Goal: Task Accomplishment & Management: Complete application form

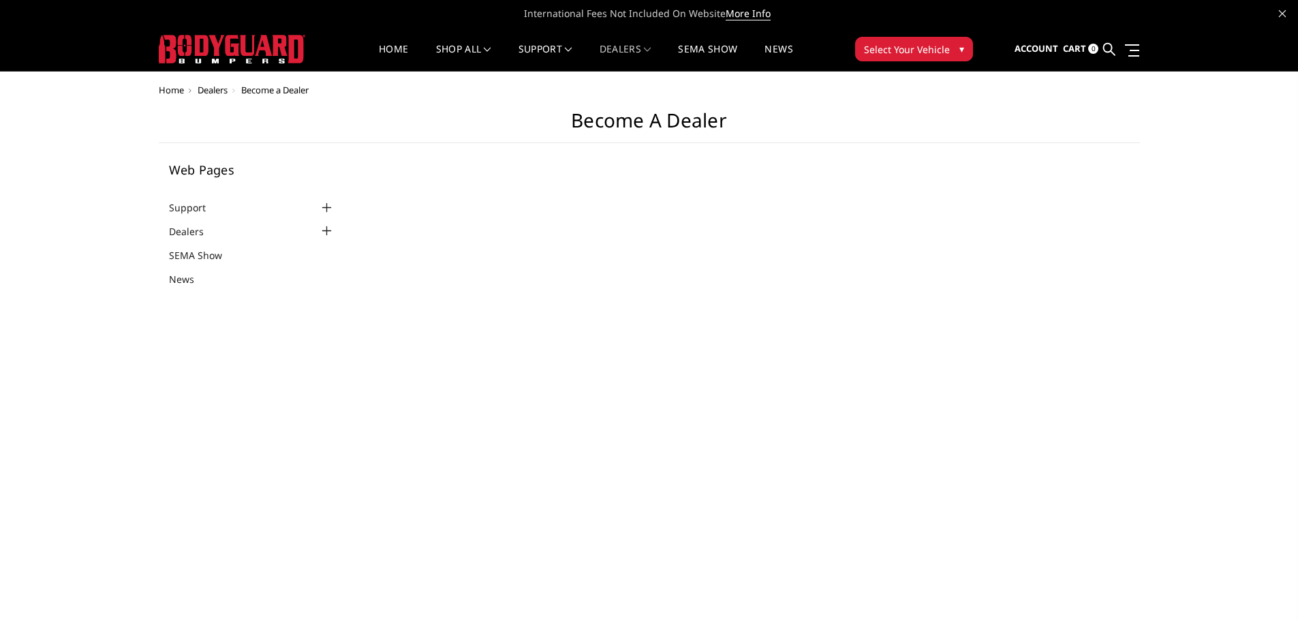
select select "US"
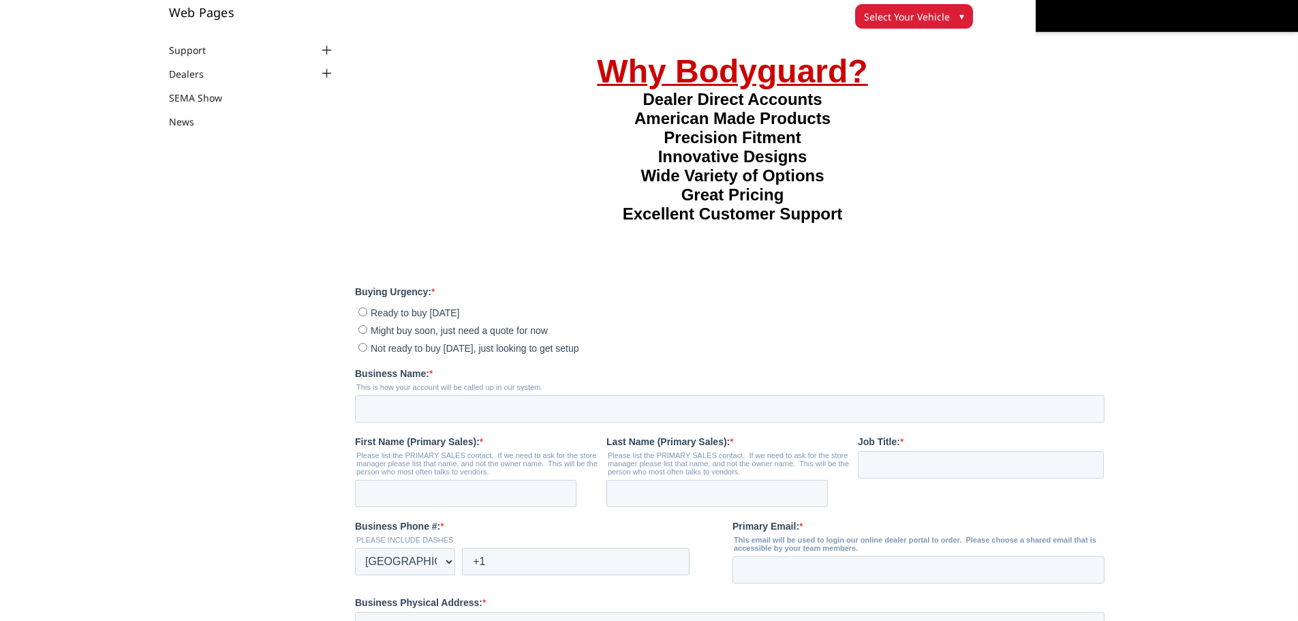
scroll to position [136, 0]
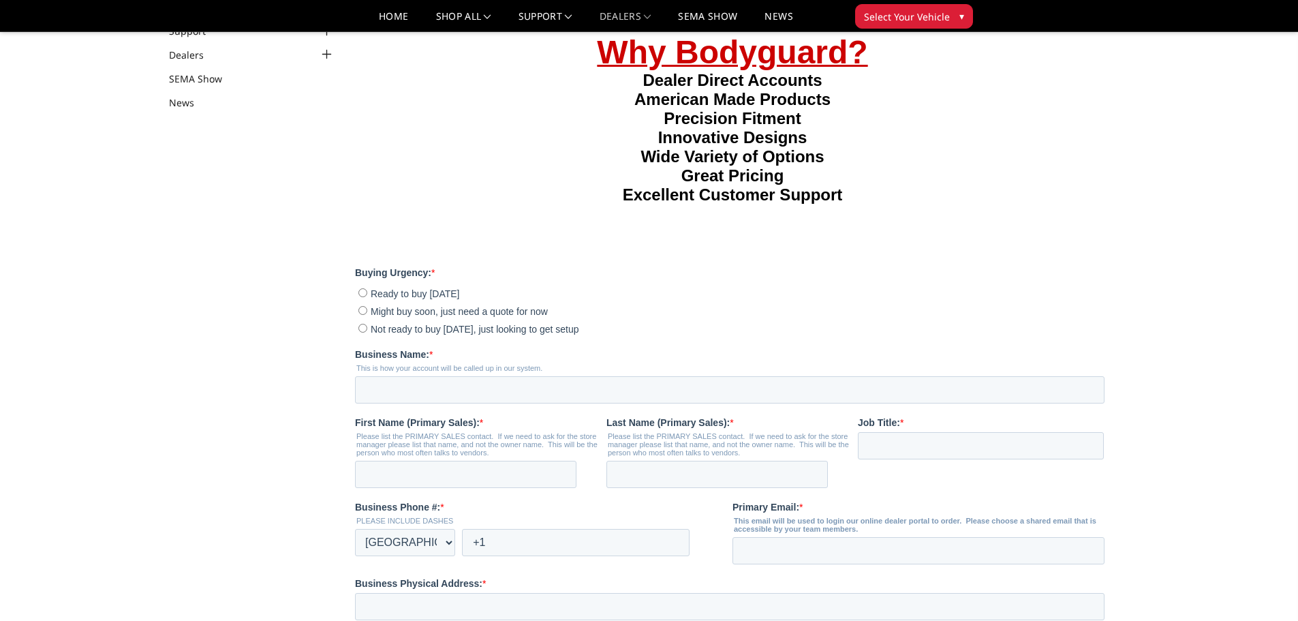
click at [358, 332] on input "Not ready to buy today, just looking to get setup" at bounding box center [362, 327] width 9 height 9
radio input "true"
click at [398, 403] on input "Business Name: *" at bounding box center [729, 388] width 749 height 27
type input "LONGHORN TRUCK ACCESSORIES"
type input "JASON"
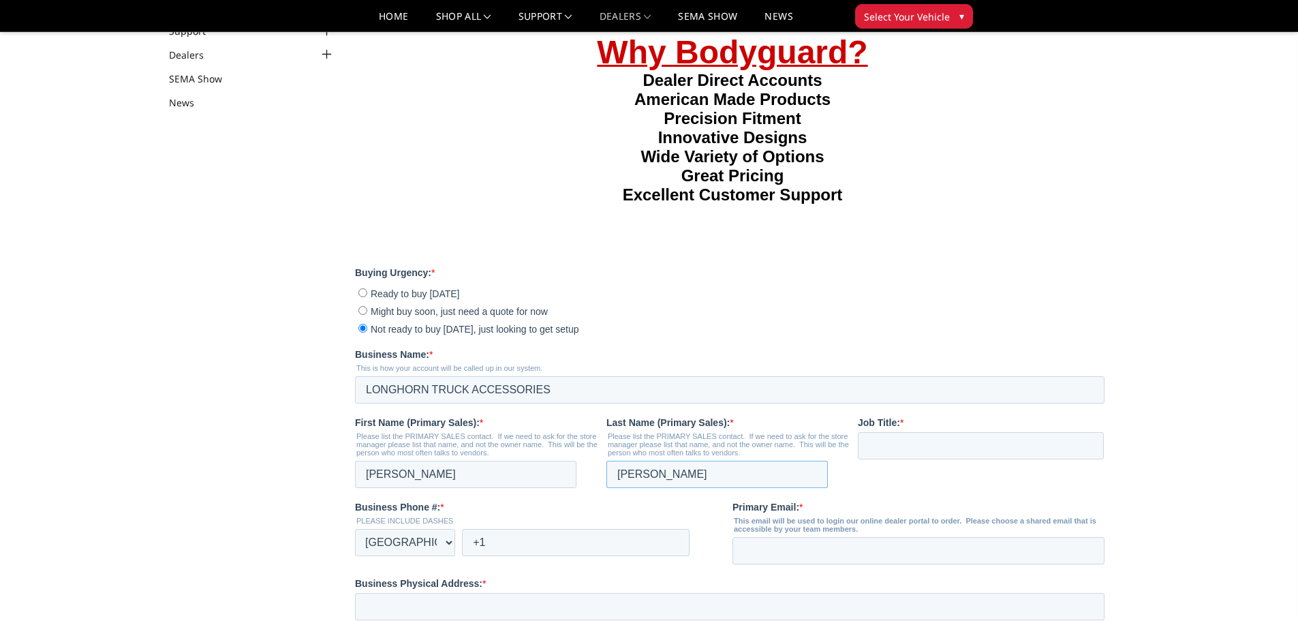
type input "GONZALEZ"
type input "GENERAL MANAGER"
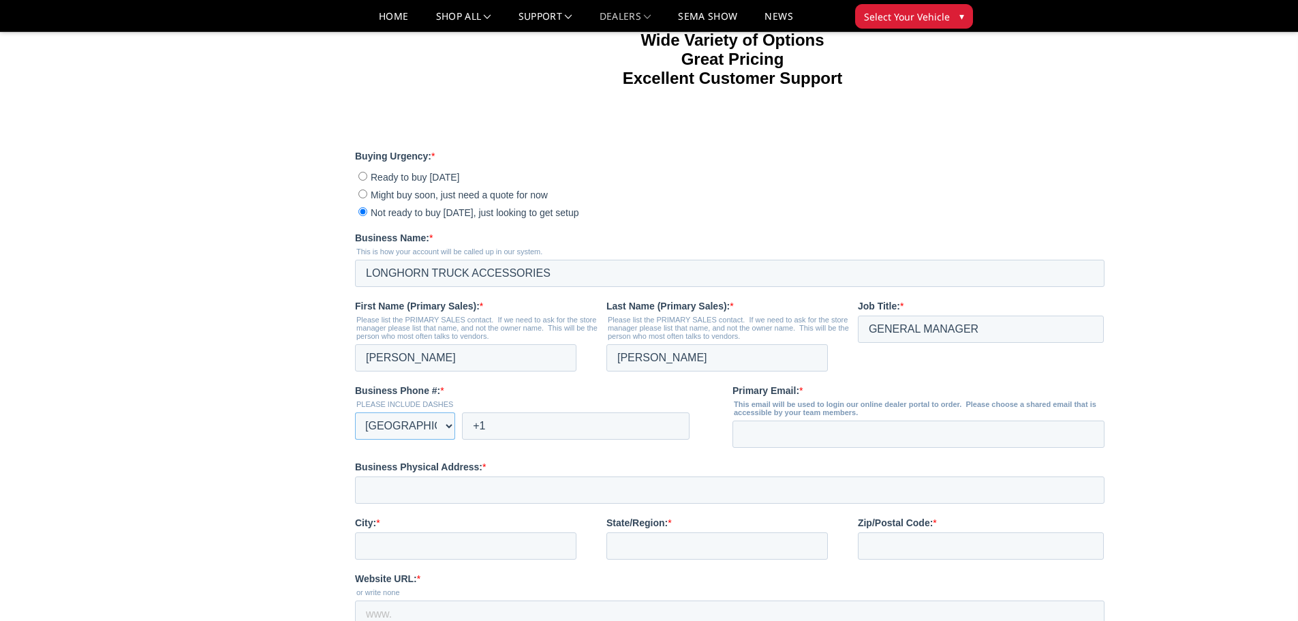
scroll to position [341, 0]
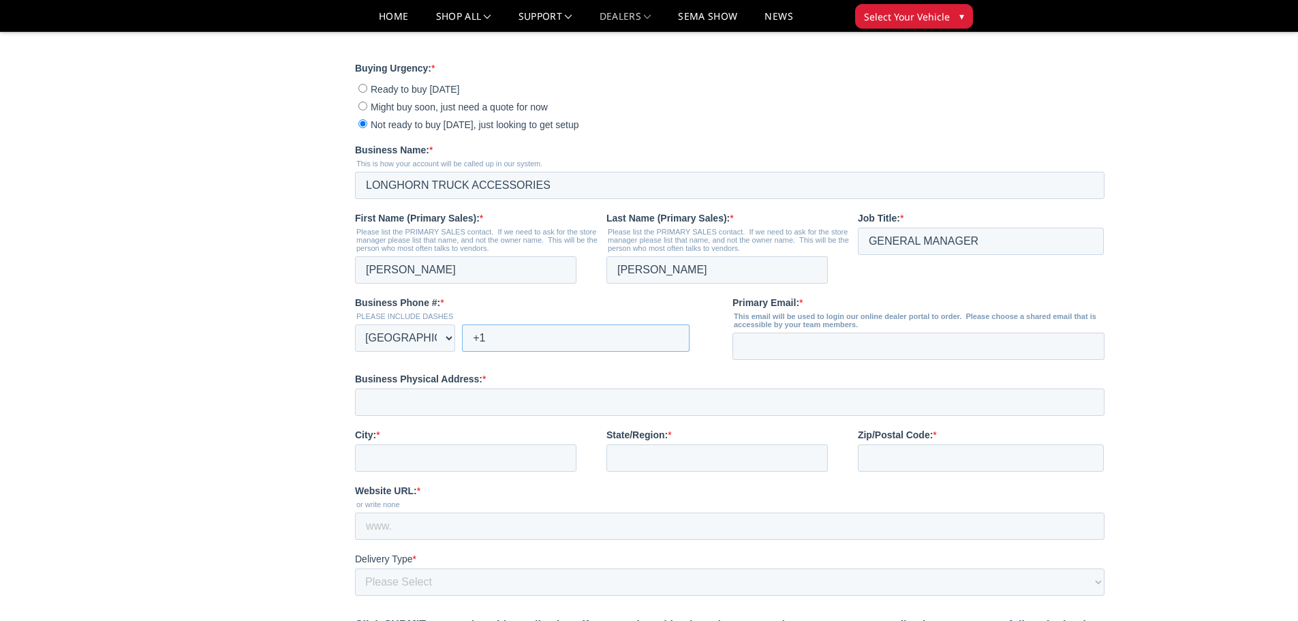
click at [519, 352] on input "+1" at bounding box center [576, 337] width 228 height 27
type input "+1 210-682-2220"
type input "JASONGONZALEZ01@GMAIL.COM"
type input "2600 MOSSROCK"
type input "s"
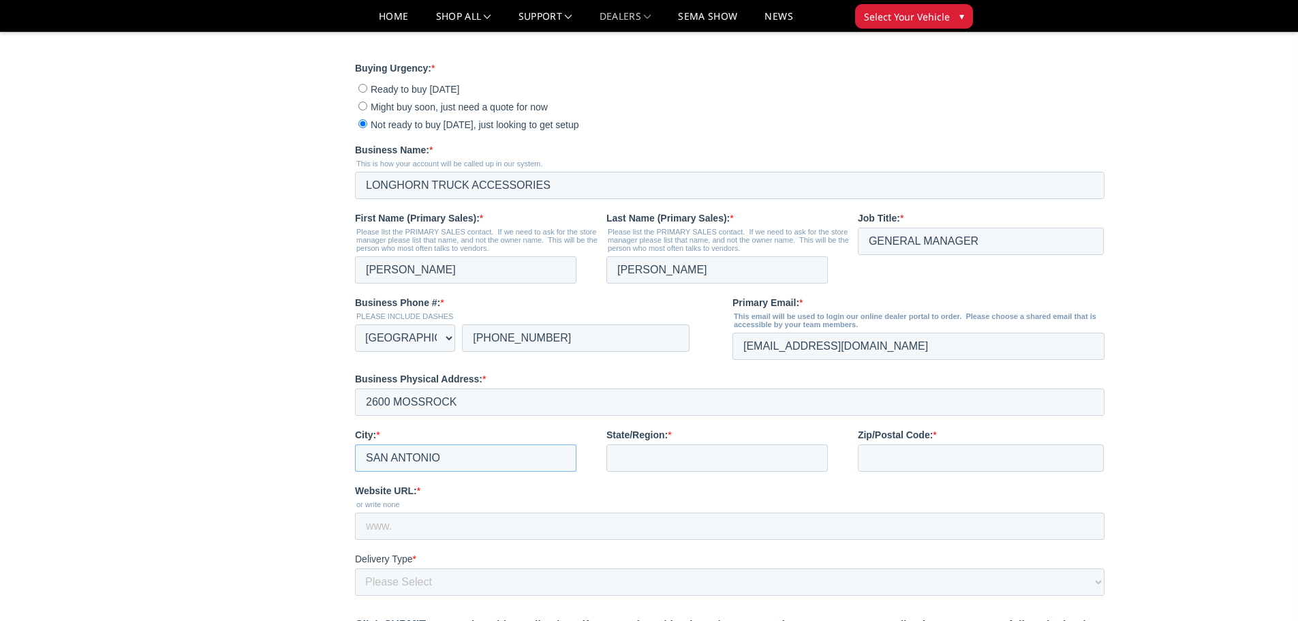
type input "SAN ANTONIO"
type input "TEXAS"
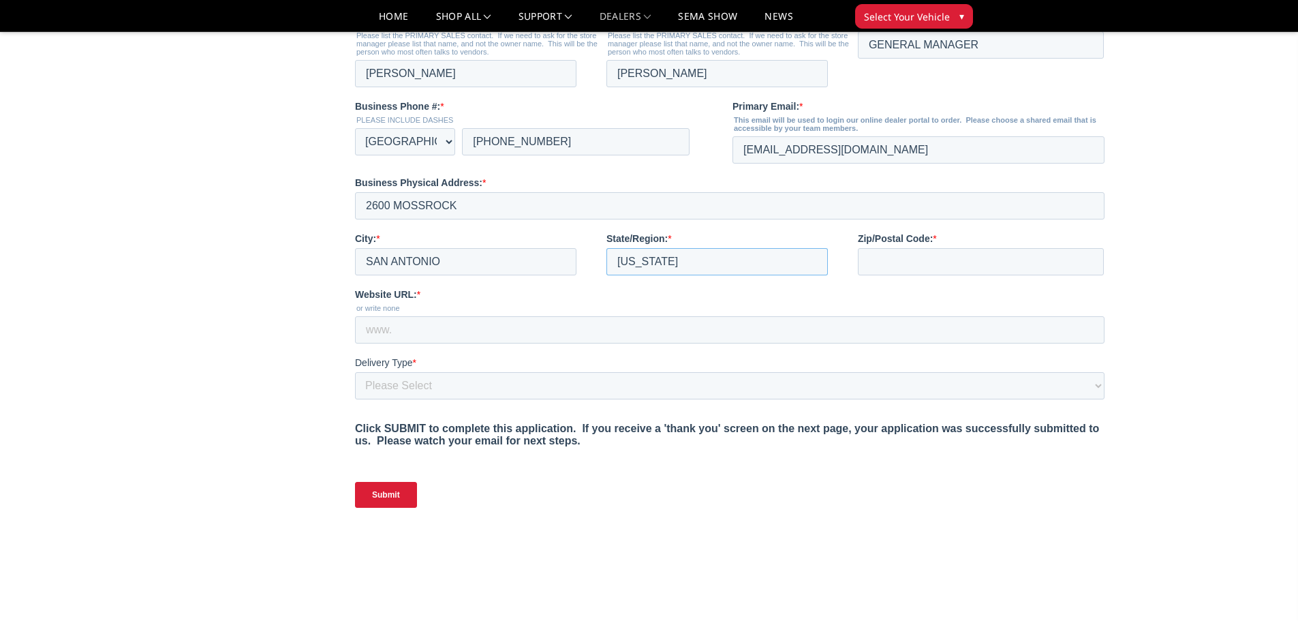
scroll to position [545, 0]
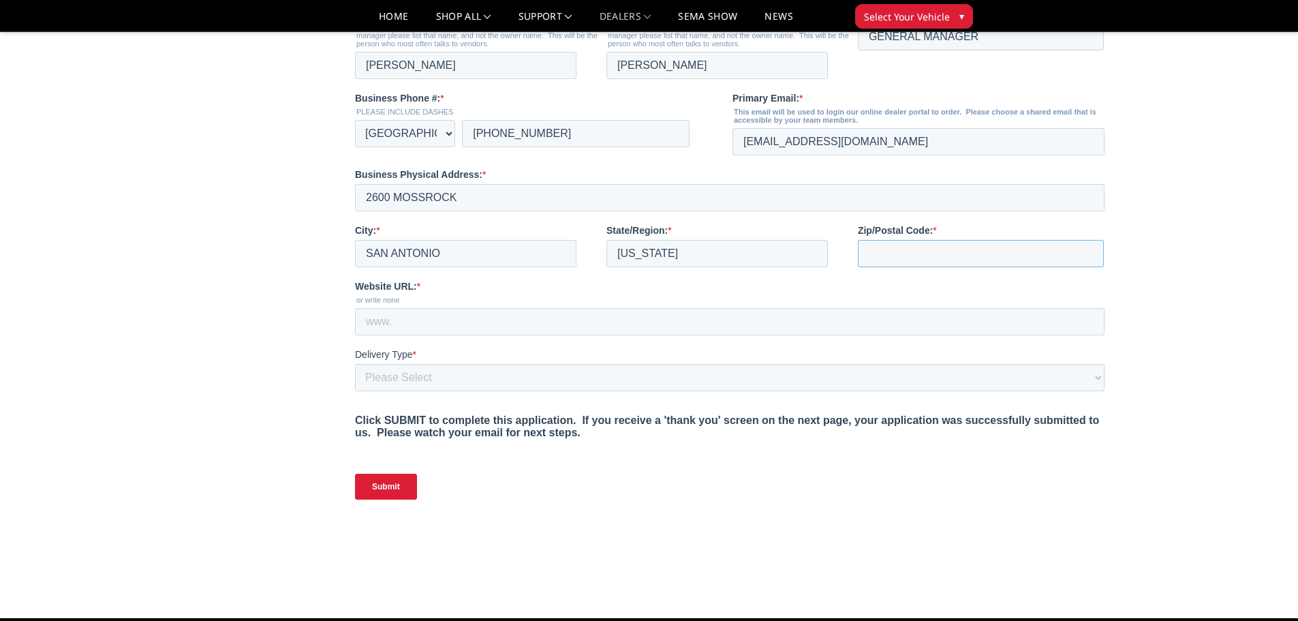
click at [941, 267] on input "Zip/Postal Code: *" at bounding box center [981, 253] width 246 height 27
type input "78230"
type input "J"
type input "WWW.LONGHORNTRUCKACCESSORIES.COM"
select select "I have a forklift"
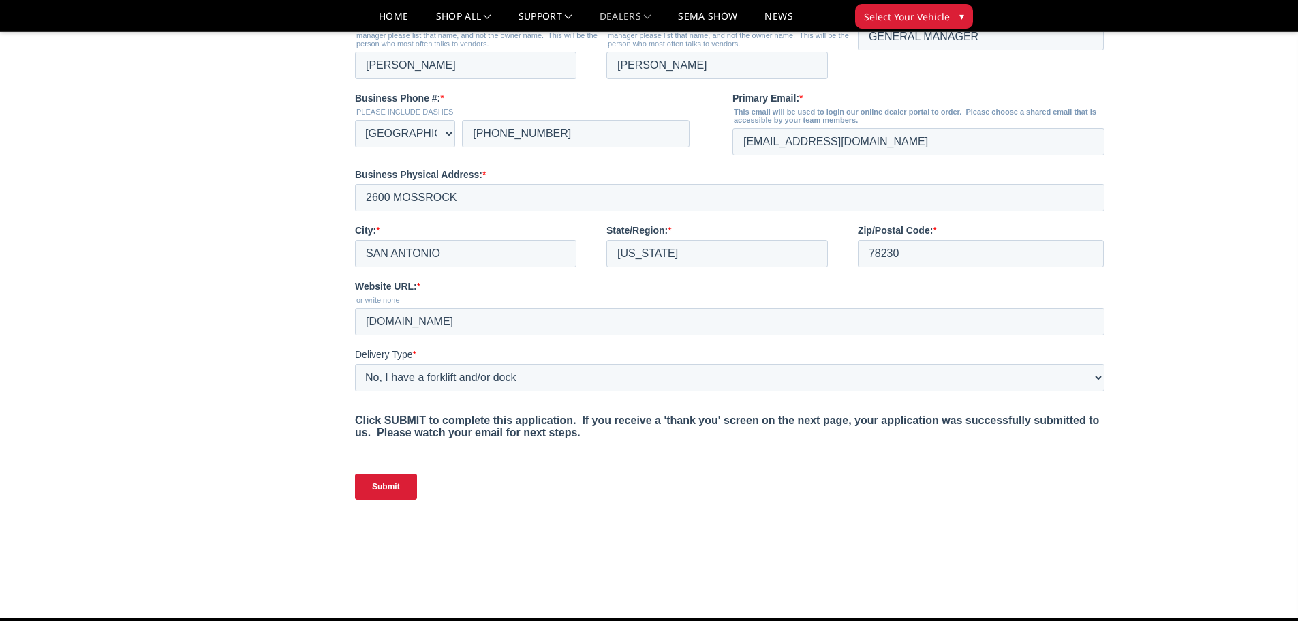
click at [361, 499] on input "Submit" at bounding box center [386, 486] width 62 height 26
